Goal: Task Accomplishment & Management: Use online tool/utility

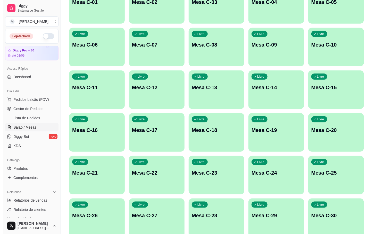
scroll to position [140, 0]
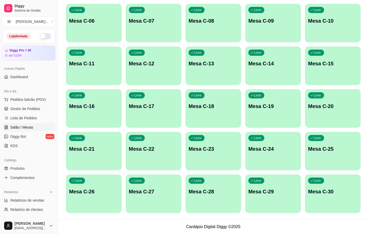
click at [267, 75] on div "Livre Mesa C-14" at bounding box center [273, 63] width 56 height 32
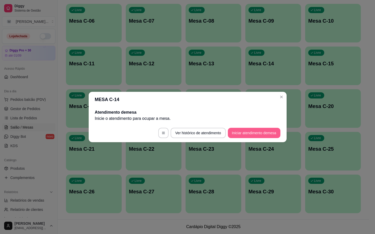
click at [252, 135] on button "Iniciar atendimento de mesa" at bounding box center [254, 133] width 53 height 10
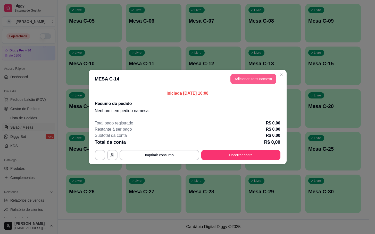
click at [244, 84] on button "Adicionar itens na mesa" at bounding box center [253, 79] width 46 height 10
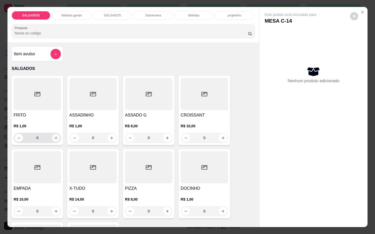
click at [54, 137] on icon "increase-product-quantity" at bounding box center [56, 138] width 4 height 4
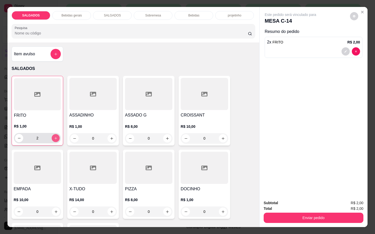
click at [54, 137] on icon "increase-product-quantity" at bounding box center [56, 139] width 4 height 4
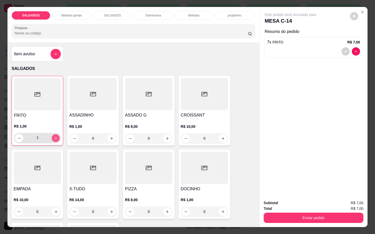
click at [54, 137] on icon "increase-product-quantity" at bounding box center [56, 139] width 4 height 4
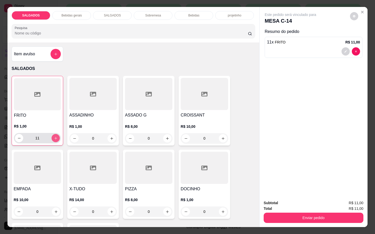
type input "12"
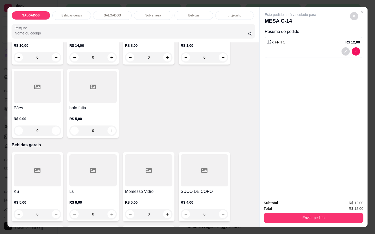
scroll to position [270, 0]
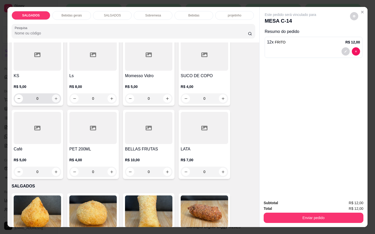
click at [54, 97] on icon "increase-product-quantity" at bounding box center [56, 99] width 4 height 4
type input "2"
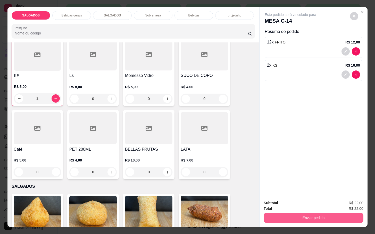
click at [295, 213] on button "Enviar pedido" at bounding box center [314, 218] width 100 height 10
click at [289, 205] on button "Não registrar e enviar pedido" at bounding box center [295, 203] width 52 height 10
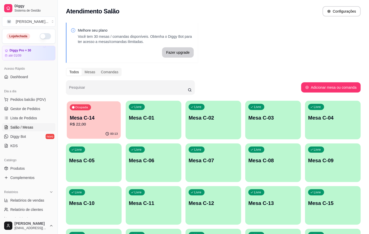
click at [95, 130] on button "Ocupada Mesa C-14 R$ 22,00 00:13" at bounding box center [94, 120] width 54 height 38
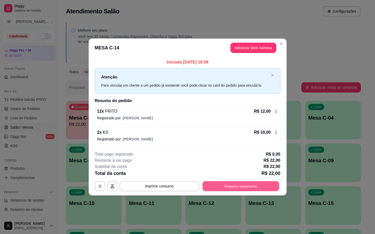
click at [257, 183] on button "Registrar pagamento" at bounding box center [240, 186] width 77 height 10
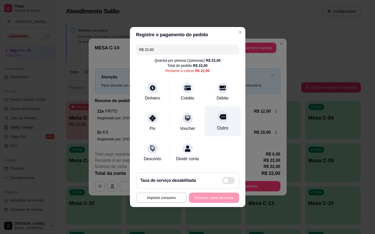
click at [225, 119] on div "Outro" at bounding box center [222, 122] width 36 height 30
type input "R$ 0,00"
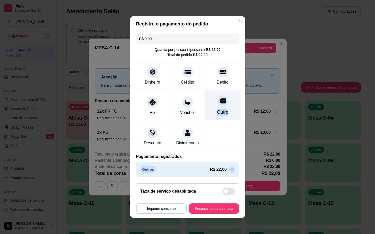
click at [221, 104] on div "Outro" at bounding box center [222, 106] width 36 height 30
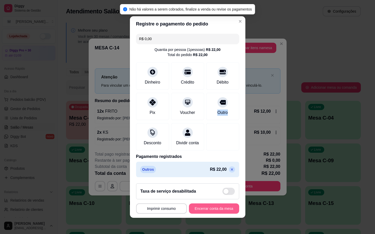
click at [213, 210] on button "Encerrar conta da mesa" at bounding box center [214, 209] width 50 height 10
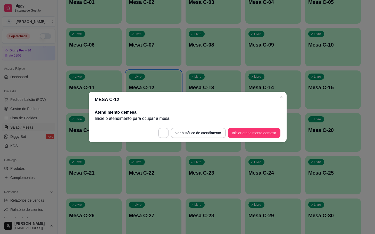
scroll to position [77, 0]
